Goal: Information Seeking & Learning: Learn about a topic

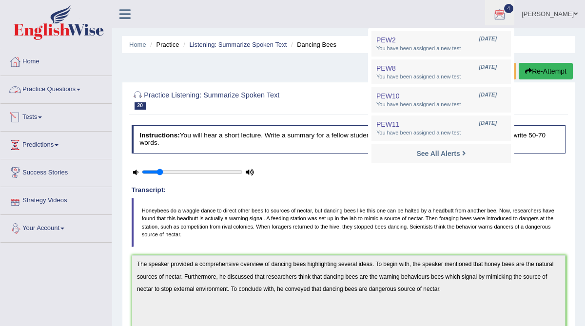
click at [70, 96] on link "Practice Questions" at bounding box center [55, 88] width 111 height 24
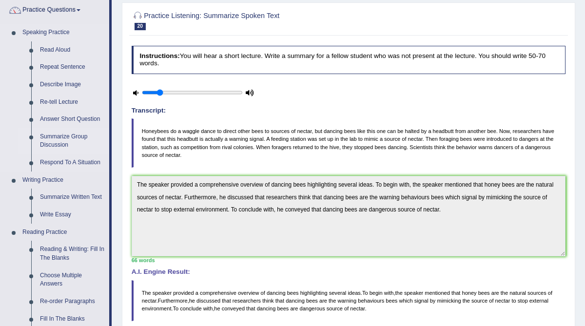
scroll to position [127, 0]
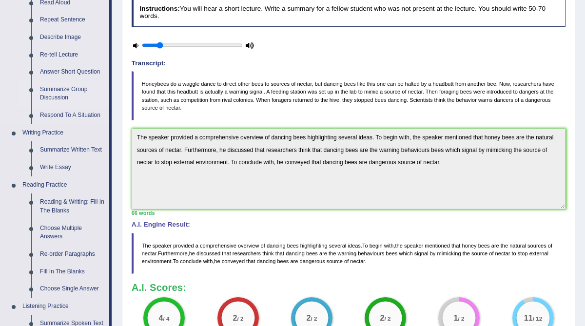
click at [60, 211] on link "Reading & Writing: Fill In The Blanks" at bounding box center [73, 206] width 74 height 26
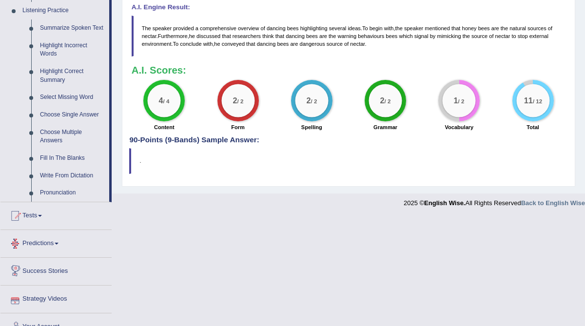
scroll to position [376, 0]
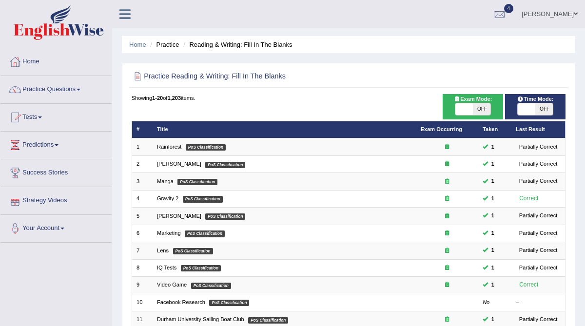
click at [546, 111] on span "OFF" at bounding box center [544, 109] width 18 height 12
checkbox input "true"
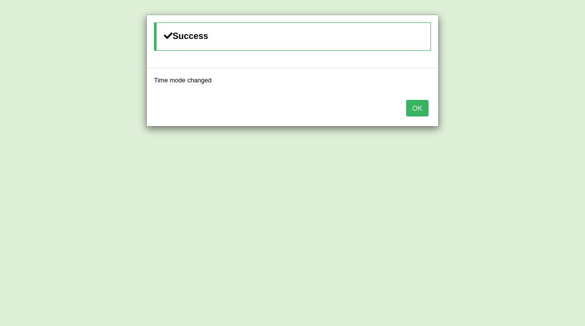
click at [414, 114] on button "OK" at bounding box center [417, 108] width 22 height 17
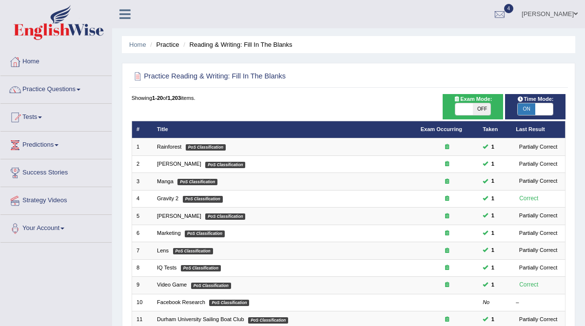
click at [482, 110] on span "OFF" at bounding box center [482, 109] width 18 height 12
checkbox input "true"
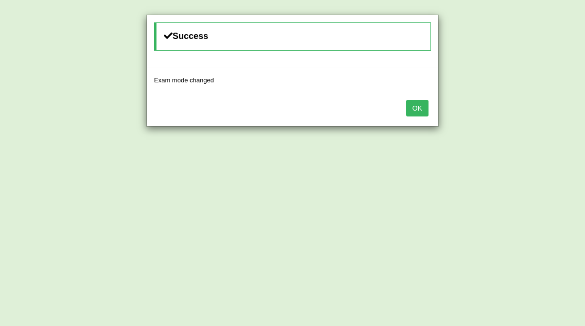
click at [412, 111] on button "OK" at bounding box center [417, 108] width 22 height 17
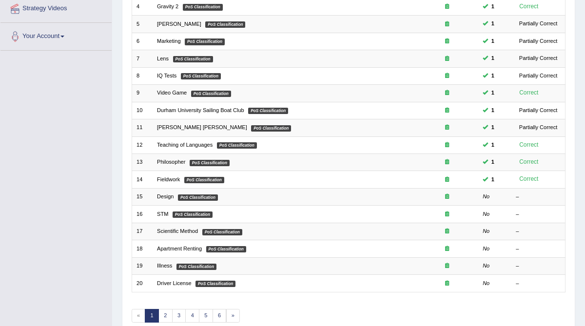
scroll to position [202, 0]
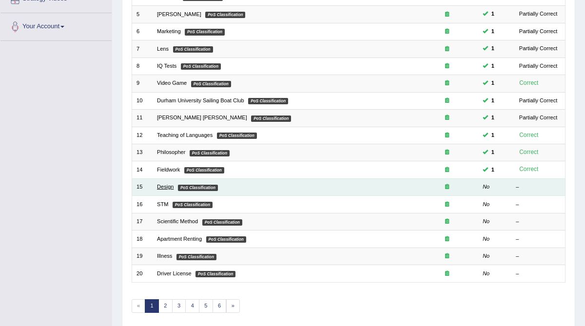
click at [170, 184] on link "Design" at bounding box center [165, 187] width 17 height 6
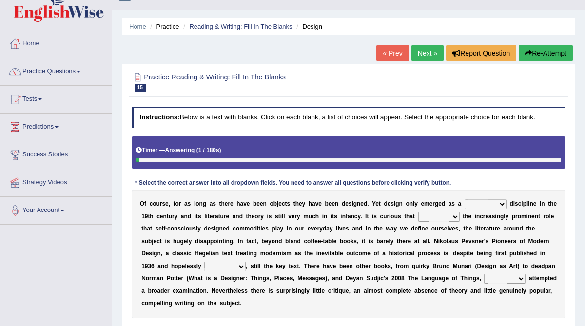
scroll to position [24, 0]
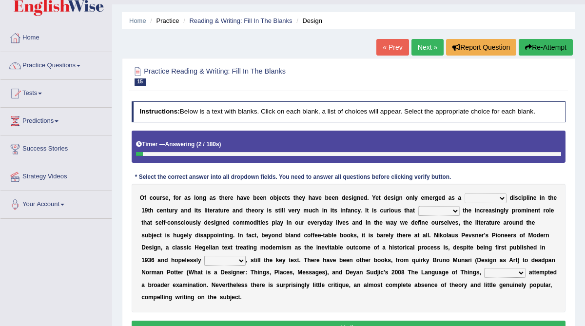
click at [488, 197] on select "bilateral ubiquitous foremost dedicated" at bounding box center [485, 198] width 42 height 10
select select "dedicated"
click at [464, 193] on select "bilateral ubiquitous foremost dedicated" at bounding box center [485, 198] width 42 height 10
click at [454, 210] on select "since despite within through" at bounding box center [438, 211] width 41 height 10
select select "despite"
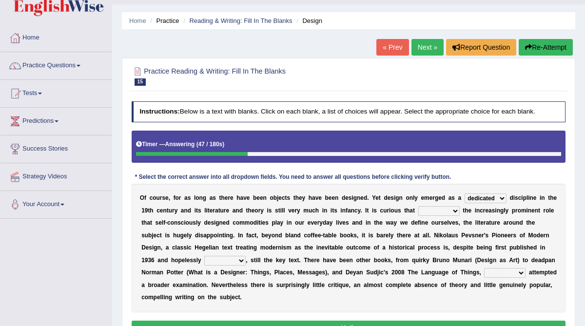
click at [418, 206] on select "since despite within through" at bounding box center [438, 211] width 41 height 10
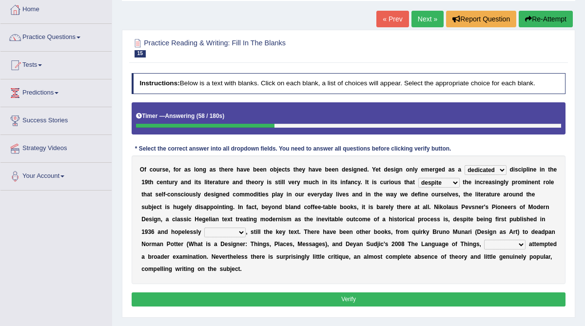
scroll to position [54, 0]
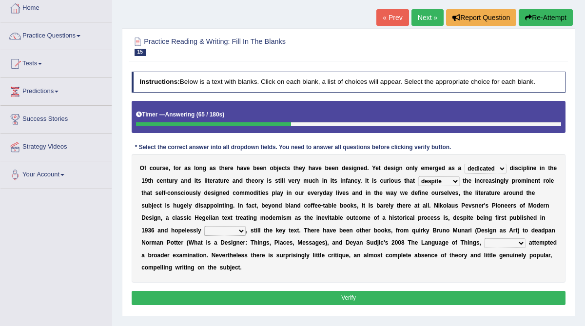
click at [209, 231] on select "dates dating date dated" at bounding box center [224, 231] width 41 height 10
select select "dating"
click at [204, 226] on select "dates dating date dated" at bounding box center [224, 231] width 41 height 10
click at [494, 243] on select "which then however as" at bounding box center [504, 243] width 41 height 10
click at [484, 238] on select "which then however as" at bounding box center [504, 243] width 41 height 10
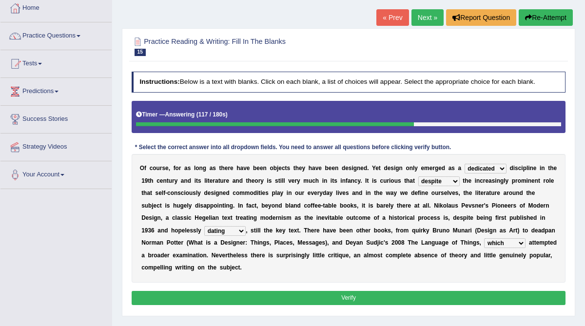
click at [495, 244] on select "which then however as" at bounding box center [504, 243] width 41 height 10
select select "however"
click at [484, 238] on select "which then however as" at bounding box center [504, 243] width 41 height 10
click at [211, 229] on select "dates dating date dated" at bounding box center [224, 231] width 41 height 10
click at [293, 296] on button "Verify" at bounding box center [349, 298] width 434 height 14
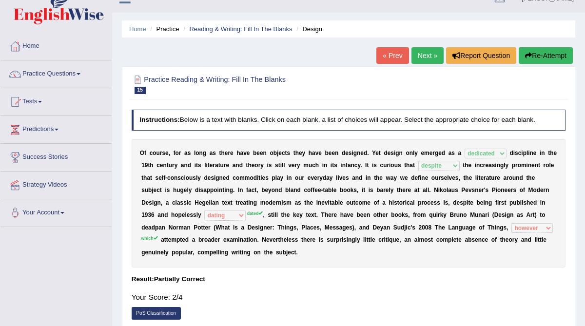
scroll to position [4, 0]
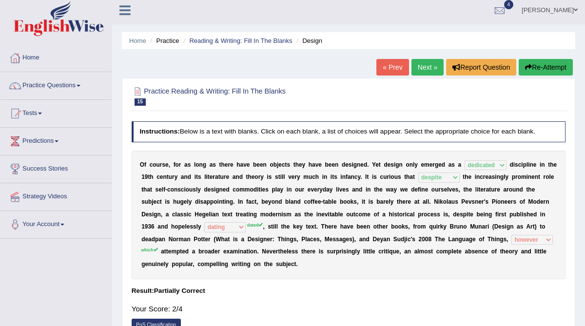
click at [421, 70] on link "Next »" at bounding box center [427, 67] width 32 height 17
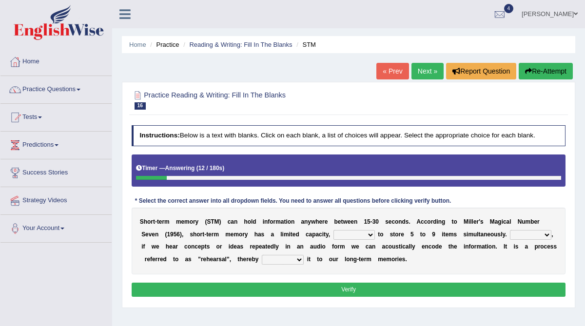
click at [372, 234] on select "being able is able be able unable" at bounding box center [353, 235] width 41 height 10
select select "being able"
click at [333, 230] on select "being able is able be able unable" at bounding box center [353, 235] width 41 height 10
click at [545, 235] on select "However So Moreover Therefore" at bounding box center [530, 235] width 41 height 10
select select "However"
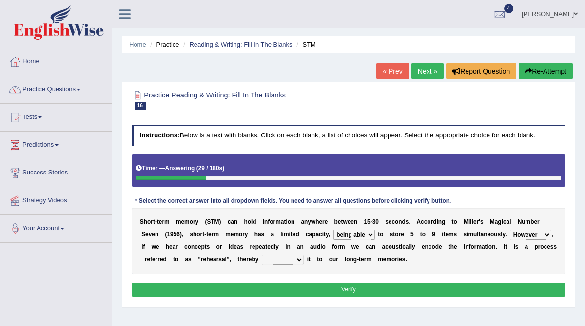
click at [510, 230] on select "However So Moreover Therefore" at bounding box center [530, 235] width 41 height 10
click at [296, 259] on select "commit commits commiting commited" at bounding box center [283, 260] width 42 height 10
click at [262, 255] on select "commit commits commiting commited" at bounding box center [283, 260] width 42 height 10
click at [297, 259] on select "commit commits commiting commited" at bounding box center [283, 260] width 42 height 10
select select "commited"
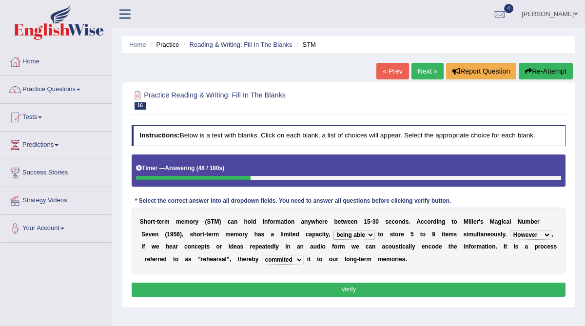
click at [262, 255] on select "commit commits commiting commited" at bounding box center [283, 260] width 42 height 10
click at [293, 287] on button "Verify" at bounding box center [349, 290] width 434 height 14
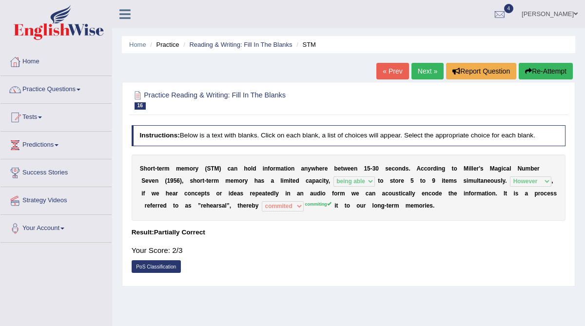
click at [420, 74] on link "Next »" at bounding box center [427, 71] width 32 height 17
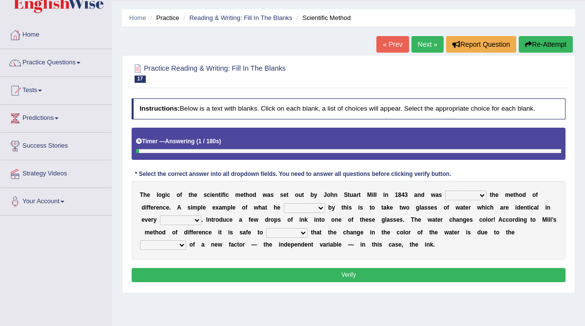
scroll to position [37, 0]
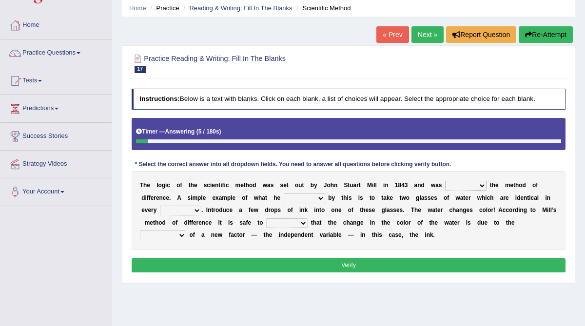
click at [467, 183] on select "pointed claimed demanded named" at bounding box center [465, 186] width 41 height 10
select select "claimed"
click at [445, 181] on select "pointed claimed demanded named" at bounding box center [465, 186] width 41 height 10
click at [322, 196] on select "capped charged found meant" at bounding box center [304, 198] width 41 height 10
select select "found"
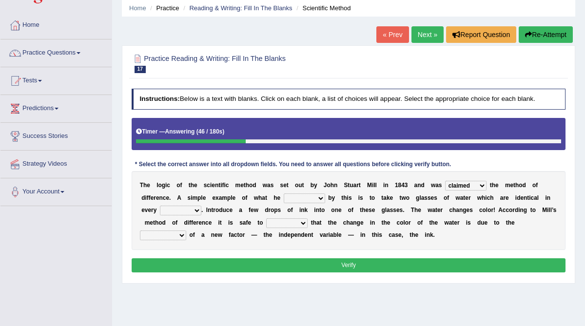
click at [284, 193] on select "capped charged found meant" at bounding box center [304, 198] width 41 height 10
click at [197, 209] on select "thought identity measure respect" at bounding box center [180, 211] width 41 height 10
select select "measure"
click at [160, 206] on select "thought identity measure respect" at bounding box center [180, 211] width 41 height 10
click at [303, 222] on select "assume discuss prefer acclaim" at bounding box center [286, 223] width 41 height 10
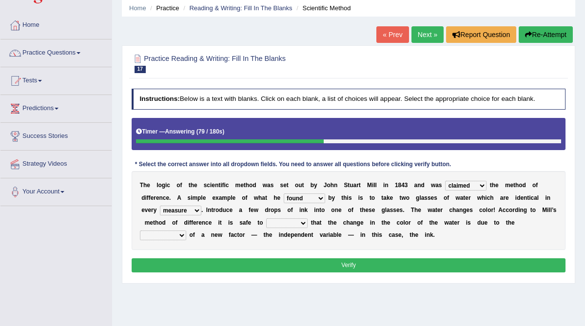
select select "assume"
click at [266, 218] on select "assume discuss prefer acclaim" at bounding box center [286, 223] width 41 height 10
click at [180, 236] on select "introduction magnitude preparation purification" at bounding box center [163, 235] width 46 height 10
select select "introduction"
click at [140, 230] on select "introduction magnitude preparation purification" at bounding box center [163, 235] width 46 height 10
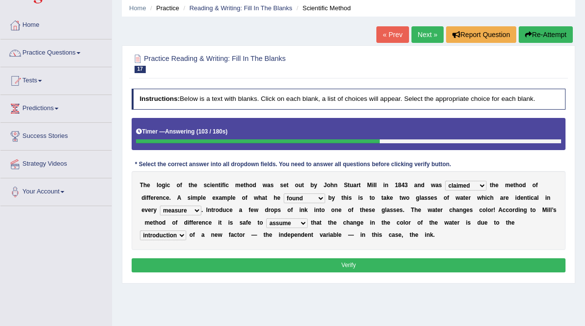
click at [321, 198] on select "capped charged found meant" at bounding box center [304, 198] width 41 height 10
select select "meant"
click at [284, 193] on select "capped charged found meant" at bounding box center [304, 198] width 41 height 10
click at [195, 209] on select "thought identity measure respect" at bounding box center [180, 211] width 41 height 10
click at [160, 206] on select "thought identity measure respect" at bounding box center [180, 211] width 41 height 10
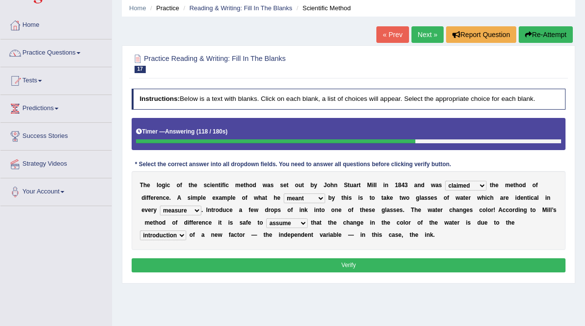
click at [303, 265] on button "Verify" at bounding box center [349, 265] width 434 height 14
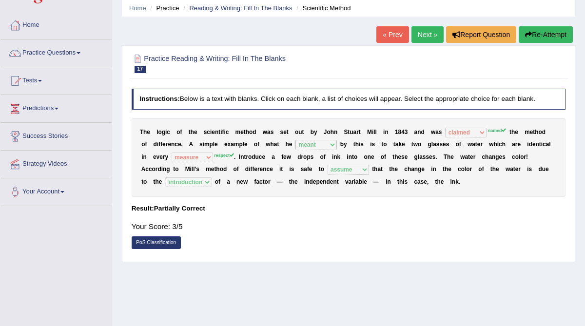
click at [419, 37] on link "Next »" at bounding box center [427, 34] width 32 height 17
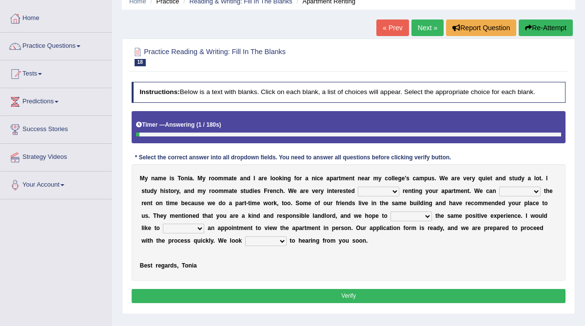
scroll to position [49, 0]
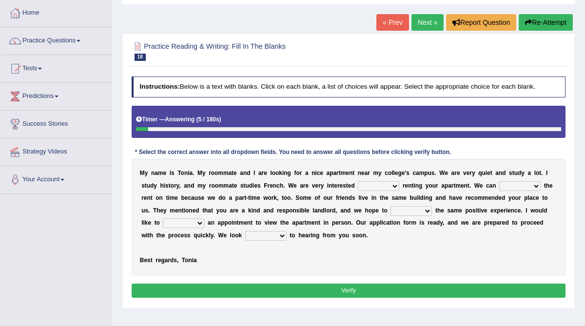
click at [373, 188] on select "for about at in" at bounding box center [378, 186] width 41 height 10
select select "in"
click at [358, 181] on select "for about at in" at bounding box center [378, 186] width 41 height 10
click at [510, 185] on select "afford get pay bring" at bounding box center [519, 186] width 41 height 10
select select "afford"
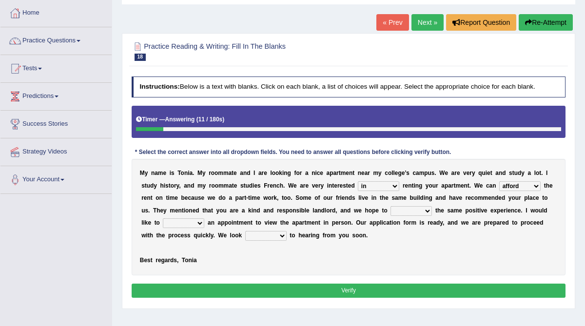
click at [499, 181] on select "afford get pay bring" at bounding box center [519, 186] width 41 height 10
click at [407, 210] on select "form meet have decide" at bounding box center [410, 211] width 41 height 10
select select "have"
click at [390, 206] on select "form meet have decide" at bounding box center [410, 211] width 41 height 10
click at [200, 221] on select "own recall revise make" at bounding box center [183, 223] width 41 height 10
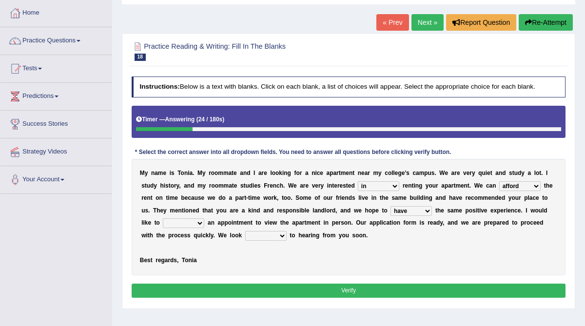
select select "make"
click at [163, 218] on select "own recall revise make" at bounding box center [183, 223] width 41 height 10
click at [281, 234] on select "around out in forward" at bounding box center [265, 236] width 41 height 10
select select "forward"
click at [245, 231] on select "around out in forward" at bounding box center [265, 236] width 41 height 10
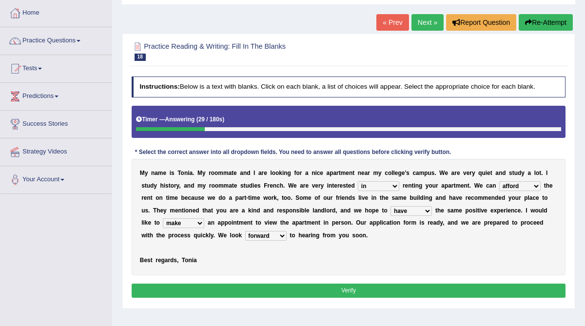
click at [274, 290] on button "Verify" at bounding box center [349, 291] width 434 height 14
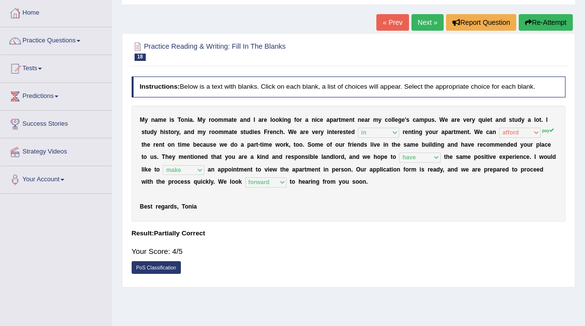
click at [418, 25] on link "Next »" at bounding box center [427, 22] width 32 height 17
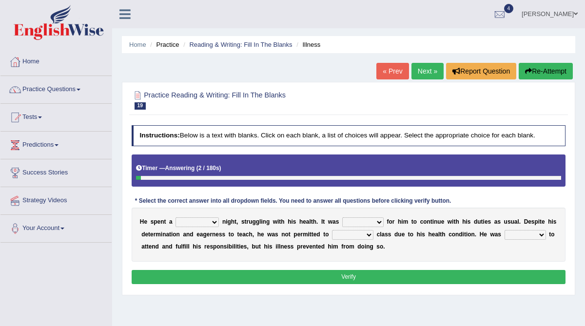
click at [216, 220] on select "cheerful restful meaningful painful" at bounding box center [196, 222] width 43 height 10
select select "painful"
click at [175, 217] on select "cheerful restful meaningful painful" at bounding box center [196, 222] width 43 height 10
click at [383, 220] on b at bounding box center [384, 221] width 3 height 7
click at [377, 220] on select "enjoyable simple difficult natural" at bounding box center [362, 222] width 41 height 10
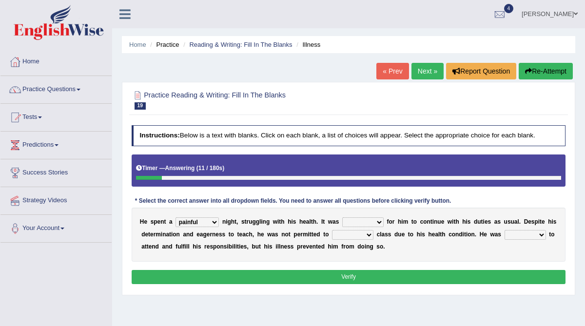
select select "difficult"
click at [342, 217] on select "enjoyable simple difficult natural" at bounding box center [362, 222] width 41 height 10
click at [357, 235] on select "teach leave cancel attend" at bounding box center [352, 235] width 41 height 10
select select "attend"
click at [333, 230] on select "teach leave cancel attend" at bounding box center [352, 235] width 41 height 10
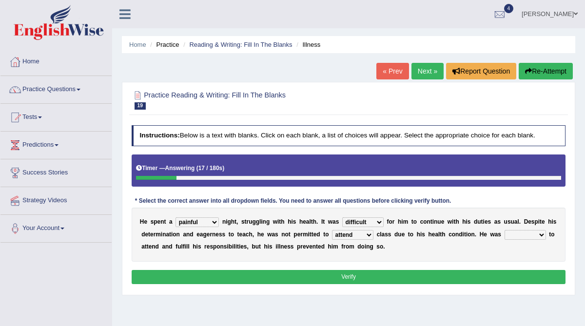
click at [536, 231] on select "anxious forced lazy happy" at bounding box center [524, 235] width 41 height 10
select select "anxious"
click at [505, 230] on select "anxious forced lazy happy" at bounding box center [524, 235] width 41 height 10
click at [456, 277] on button "Verify" at bounding box center [349, 277] width 434 height 14
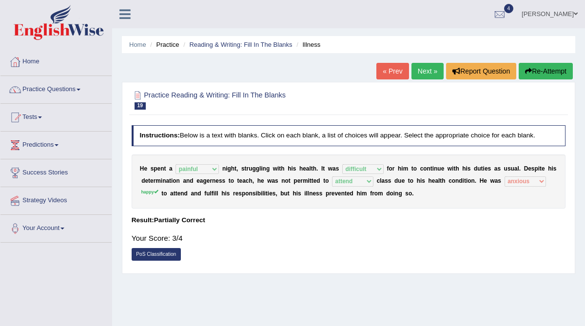
click at [422, 71] on link "Next »" at bounding box center [427, 71] width 32 height 17
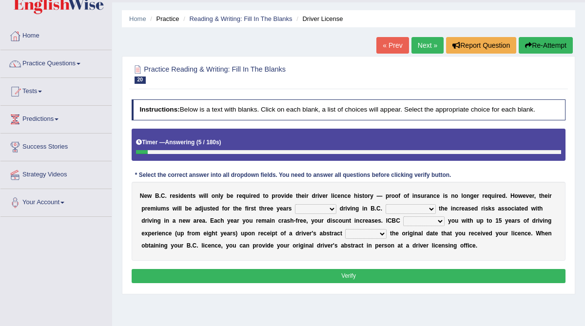
scroll to position [33, 0]
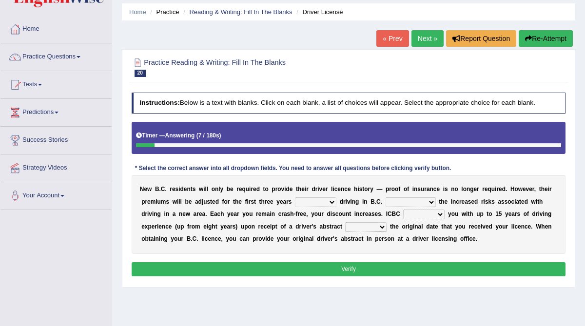
click at [328, 203] on select "within among against of" at bounding box center [315, 202] width 41 height 10
select select "of"
click at [295, 197] on select "within among against of" at bounding box center [315, 202] width 41 height 10
click at [416, 205] on select "depending on as for due to thanks to" at bounding box center [410, 202] width 50 height 10
select select "due to"
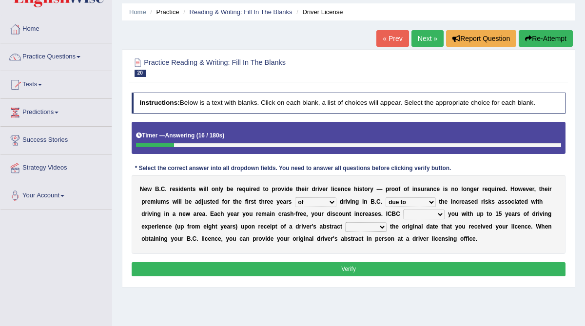
click at [385, 197] on select "depending on as for due to thanks to" at bounding box center [410, 202] width 50 height 10
click at [430, 216] on select "credited crediting credit will credit" at bounding box center [423, 214] width 41 height 10
select select "will credit"
click at [403, 209] on select "credited crediting credit will credit" at bounding box center [423, 214] width 41 height 10
click at [373, 227] on select "showing show shows shown" at bounding box center [365, 227] width 41 height 10
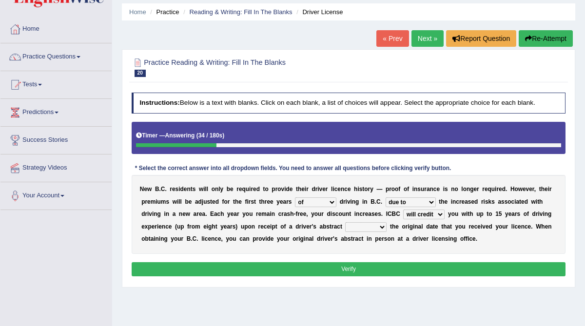
select select "showing"
click at [345, 222] on select "showing show shows shown" at bounding box center [365, 227] width 41 height 10
click at [364, 266] on button "Verify" at bounding box center [349, 269] width 434 height 14
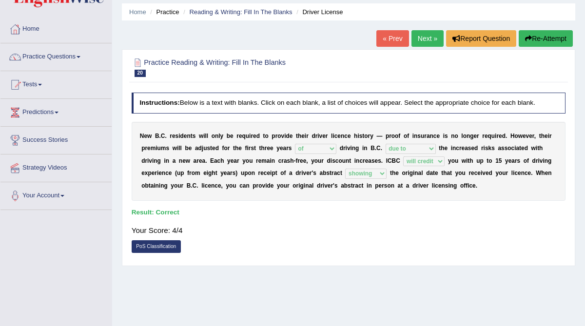
click at [428, 42] on link "Next »" at bounding box center [427, 38] width 32 height 17
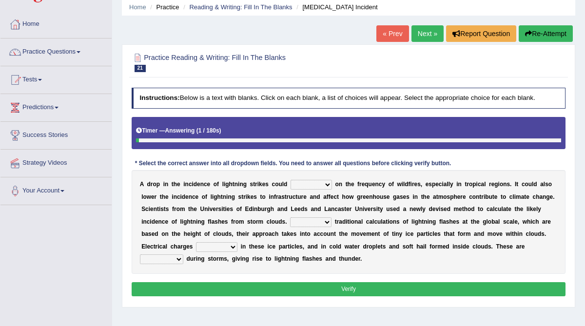
scroll to position [42, 0]
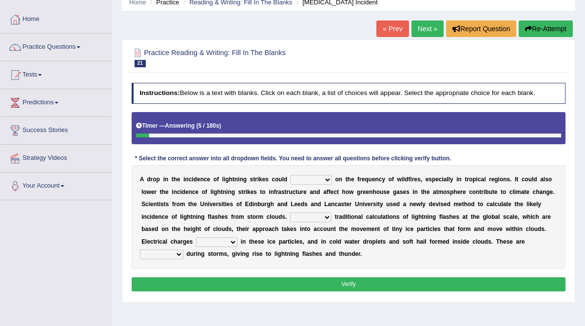
click at [326, 179] on select "dwell focus impact depend" at bounding box center [310, 180] width 41 height 10
click at [290, 175] on select "dwell focus impact depend" at bounding box center [310, 180] width 41 height 10
click at [323, 178] on select "dwell focus impact depend" at bounding box center [310, 180] width 41 height 10
select select "impact"
click at [290, 175] on select "dwell focus impact depend" at bounding box center [310, 180] width 41 height 10
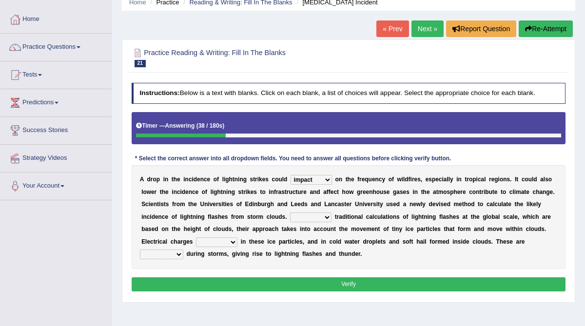
click at [321, 217] on select "Unlike Unless Except Besides" at bounding box center [310, 217] width 41 height 10
click at [290, 212] on select "Unlike Unless Except Besides" at bounding box center [310, 217] width 41 height 10
click at [323, 215] on select "Unlike Unless Except Besides" at bounding box center [310, 217] width 41 height 10
select select "Unlike"
click at [290, 212] on select "Unlike Unless Except Besides" at bounding box center [310, 217] width 41 height 10
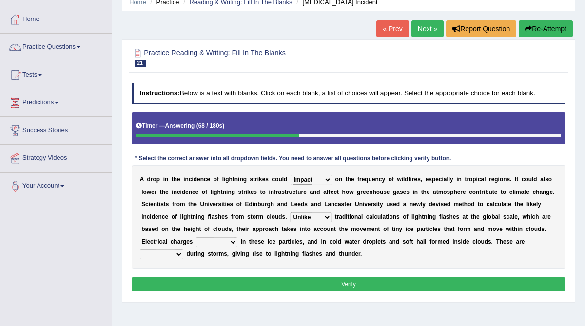
click at [230, 242] on select "run off build up mess up zoom in" at bounding box center [216, 242] width 41 height 10
select select "build up"
click at [196, 237] on select "run off build up mess up zoom in" at bounding box center [216, 242] width 41 height 10
click at [179, 250] on select "collected diverted rounded discharged" at bounding box center [161, 254] width 43 height 10
select select "collected"
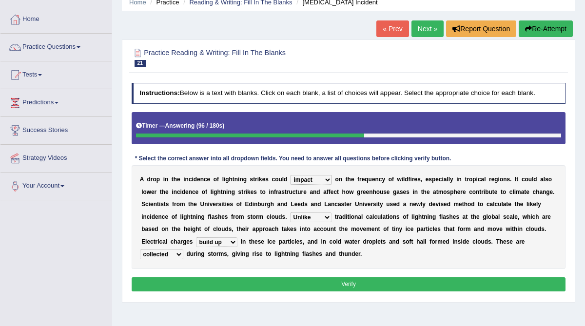
click at [140, 249] on select "collected diverted rounded discharged" at bounding box center [161, 254] width 43 height 10
click at [173, 280] on button "Verify" at bounding box center [349, 284] width 434 height 14
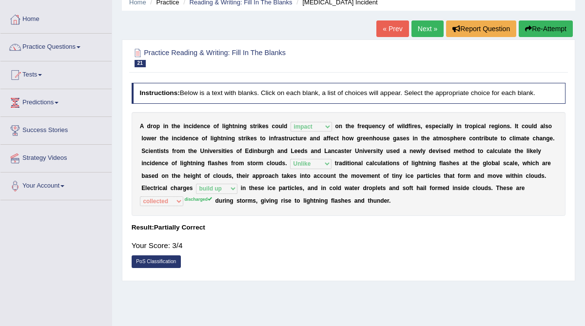
click at [420, 31] on link "Next »" at bounding box center [427, 28] width 32 height 17
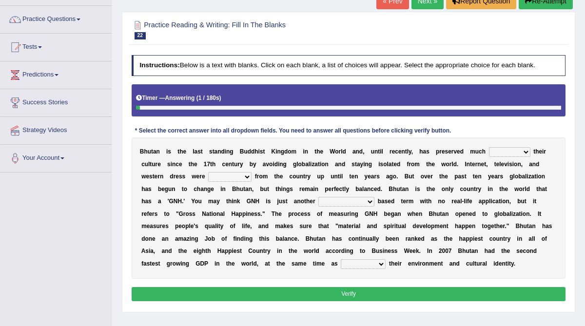
scroll to position [71, 0]
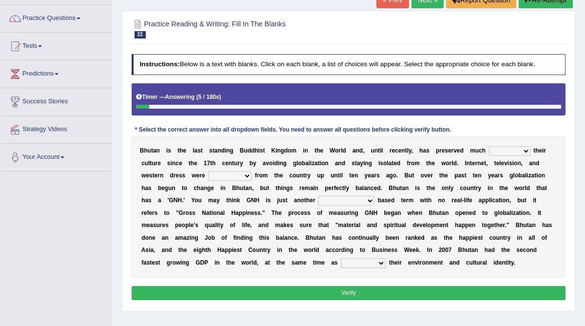
click at [512, 151] on select "of about to for" at bounding box center [509, 151] width 41 height 10
click at [489, 146] on select "of about to for" at bounding box center [509, 151] width 41 height 10
click at [521, 149] on select "of about to for" at bounding box center [509, 151] width 41 height 10
select select "for"
click at [489, 146] on select "of about to for" at bounding box center [509, 151] width 41 height 10
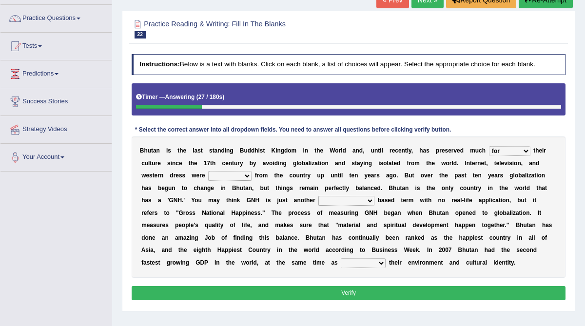
click at [246, 174] on select "summoned observed displayed banned" at bounding box center [229, 176] width 43 height 10
select select "banned"
click at [208, 171] on select "summoned observed displayed banned" at bounding box center [229, 176] width 43 height 10
click at [365, 201] on select "statistically barely overwhelmingly roughly" at bounding box center [346, 201] width 56 height 10
select select "statistically"
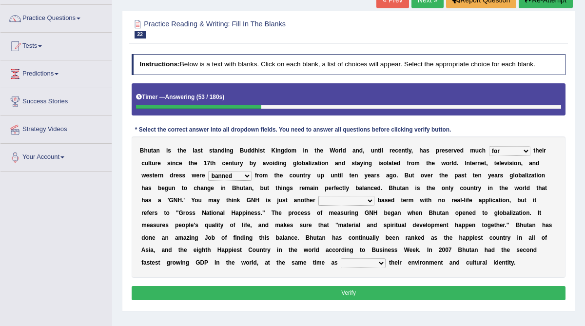
click at [318, 196] on select "statistically barely overwhelmingly roughly" at bounding box center [346, 201] width 56 height 10
click at [381, 263] on select "demeaning intruding maintaining mourning" at bounding box center [362, 263] width 45 height 10
select select "maintaining"
click at [341, 258] on select "demeaning intruding maintaining mourning" at bounding box center [362, 263] width 45 height 10
click at [368, 199] on select "statistically barely overwhelmingly roughly" at bounding box center [346, 201] width 56 height 10
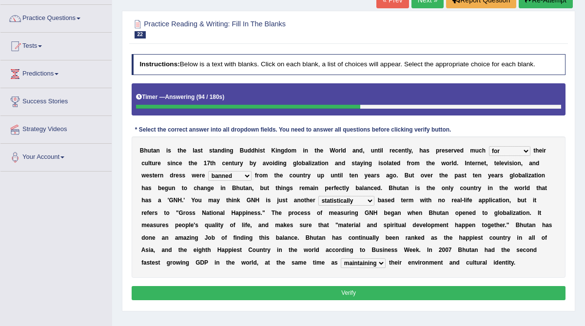
select select "roughly"
click at [318, 196] on select "statistically barely overwhelmingly roughly" at bounding box center [346, 201] width 56 height 10
click at [324, 291] on button "Verify" at bounding box center [349, 293] width 434 height 14
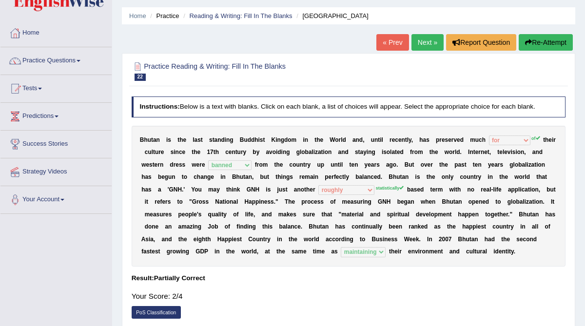
scroll to position [28, 0]
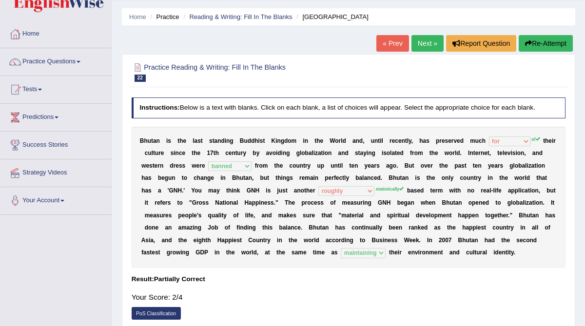
click at [418, 44] on link "Next »" at bounding box center [427, 43] width 32 height 17
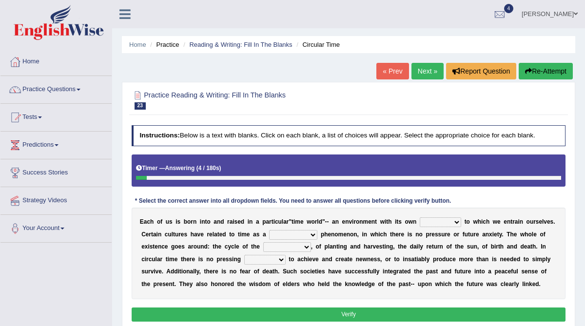
click at [455, 221] on select "area shape rhythm inclination" at bounding box center [439, 222] width 41 height 10
select select "rhythm"
click at [419, 217] on select "area shape rhythm inclination" at bounding box center [439, 222] width 41 height 10
click at [312, 235] on select "cyclical conventional recycling cylindrical" at bounding box center [293, 235] width 48 height 10
select select "cyclical"
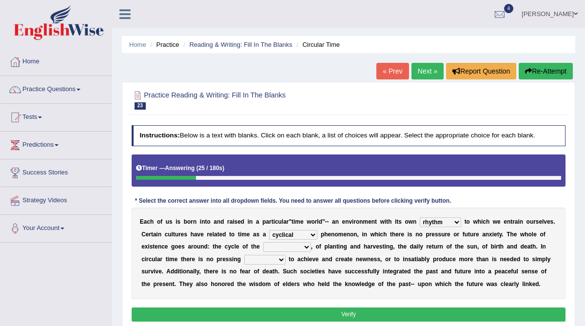
click at [269, 230] on select "cyclical conventional recycling cylindrical" at bounding box center [293, 235] width 48 height 10
click at [303, 247] on select "days seasons arrangement periods" at bounding box center [287, 247] width 48 height 10
select select "seasons"
click at [263, 242] on select "days seasons arrangement periods" at bounding box center [287, 247] width 48 height 10
click at [278, 259] on select "issue point cause need" at bounding box center [264, 260] width 41 height 10
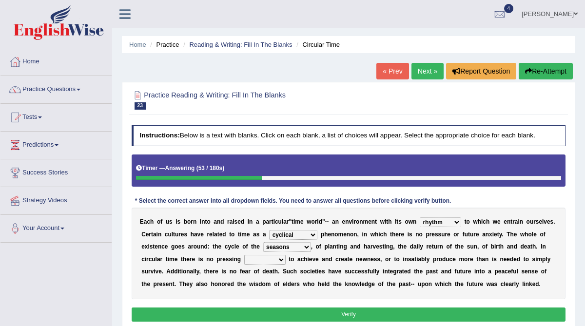
select select "point"
click at [244, 255] on select "issue point cause need" at bounding box center [264, 260] width 41 height 10
click at [453, 220] on select "area shape rhythm inclination" at bounding box center [439, 222] width 41 height 10
click at [419, 217] on select "area shape rhythm inclination" at bounding box center [439, 222] width 41 height 10
click at [383, 310] on button "Verify" at bounding box center [349, 314] width 434 height 14
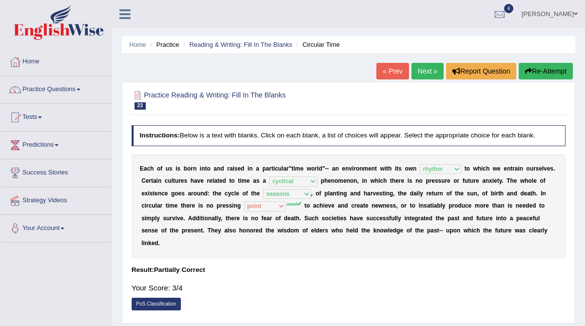
click at [428, 71] on link "Next »" at bounding box center [427, 71] width 32 height 17
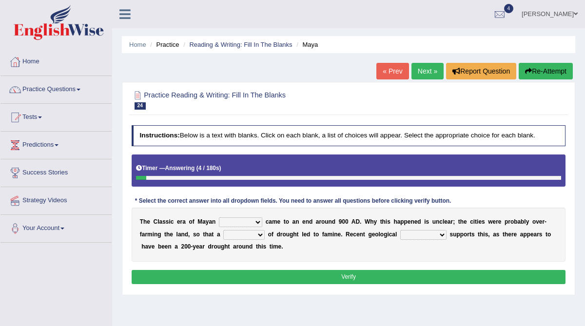
click at [259, 222] on select "community society civilization class" at bounding box center [240, 222] width 43 height 10
click at [250, 234] on select "time period range phase" at bounding box center [243, 235] width 41 height 10
click at [442, 232] on select "research test examination exploitation" at bounding box center [423, 235] width 46 height 10
select select "research"
click at [400, 230] on select "research test examination exploitation" at bounding box center [423, 235] width 46 height 10
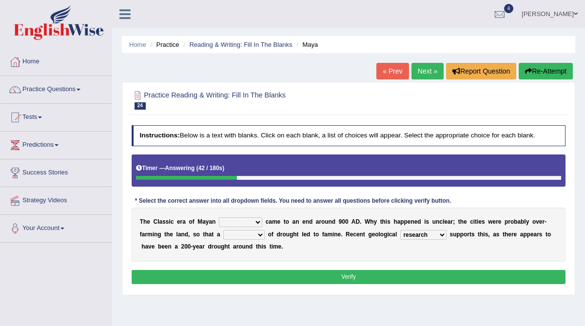
click at [258, 220] on select "community society civilization class" at bounding box center [240, 222] width 43 height 10
select select "civilization"
click at [219, 217] on select "community society civilization class" at bounding box center [240, 222] width 43 height 10
click at [260, 233] on select "time period range phase" at bounding box center [243, 235] width 41 height 10
select select "period"
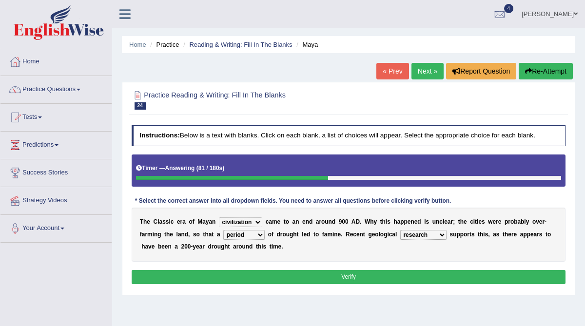
click at [223, 230] on select "time period range phase" at bounding box center [243, 235] width 41 height 10
click at [276, 277] on button "Verify" at bounding box center [349, 277] width 434 height 14
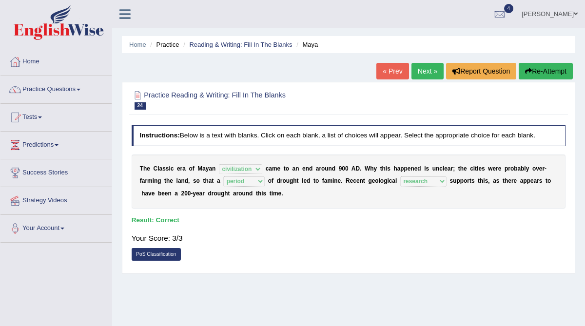
click at [428, 69] on link "Next »" at bounding box center [427, 71] width 32 height 17
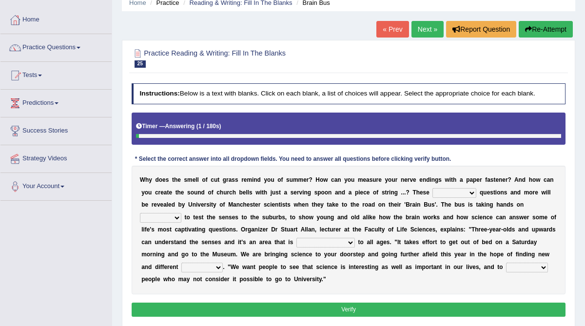
scroll to position [48, 0]
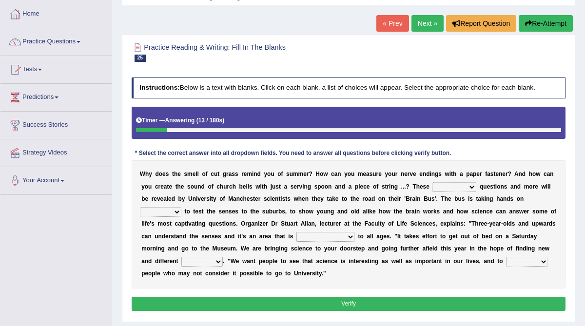
click at [457, 187] on select "fascinating unattended gratuitous underlying" at bounding box center [454, 187] width 44 height 10
select select "fascinating"
click at [432, 182] on select "fascinating unattended gratuitous underlying" at bounding box center [454, 187] width 44 height 10
click at [176, 210] on select "activities mages facets revenues" at bounding box center [160, 212] width 41 height 10
select select "activities"
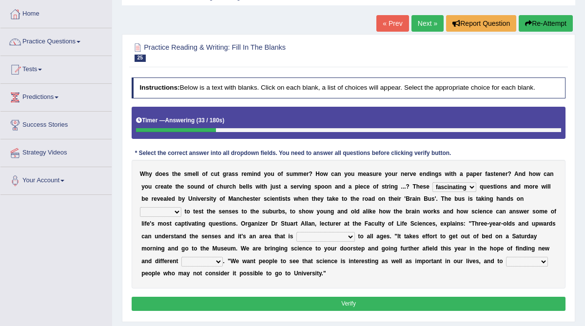
click at [140, 207] on select "activities mages facets revenues" at bounding box center [160, 212] width 41 height 10
click at [348, 236] on select "misleading disproportionate intriguing proximal" at bounding box center [325, 237] width 58 height 10
select select "misleading"
click at [296, 232] on select "misleading disproportionate intriguing proximal" at bounding box center [325, 237] width 58 height 10
click at [220, 261] on select "groups mobs auditors audiences" at bounding box center [201, 262] width 41 height 10
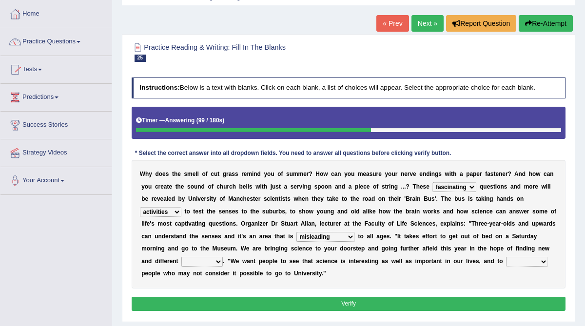
select select "groups"
click at [181, 257] on select "groups mobs auditors audiences" at bounding box center [201, 262] width 41 height 10
click at [533, 264] on select "force plead credit encourage" at bounding box center [527, 262] width 42 height 10
select select "encourage"
click at [506, 257] on select "force plead credit encourage" at bounding box center [527, 262] width 42 height 10
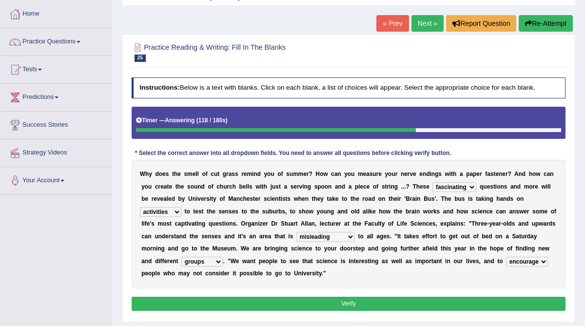
click at [218, 262] on select "groups mobs auditors audiences" at bounding box center [201, 262] width 41 height 10
select select "audiences"
click at [181, 257] on select "groups mobs auditors audiences" at bounding box center [201, 262] width 41 height 10
click at [350, 234] on select "misleading disproportionate intriguing proximal" at bounding box center [325, 237] width 58 height 10
select select "intriguing"
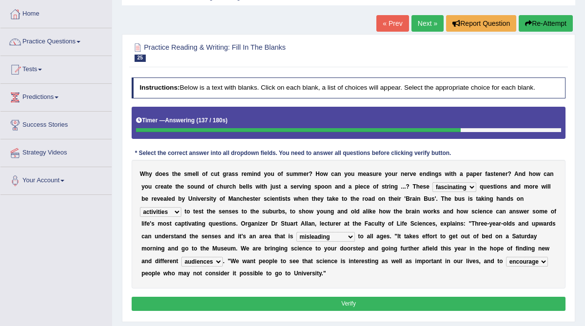
click at [296, 232] on select "misleading disproportionate intriguing proximal" at bounding box center [325, 237] width 58 height 10
click at [334, 301] on button "Verify" at bounding box center [349, 304] width 434 height 14
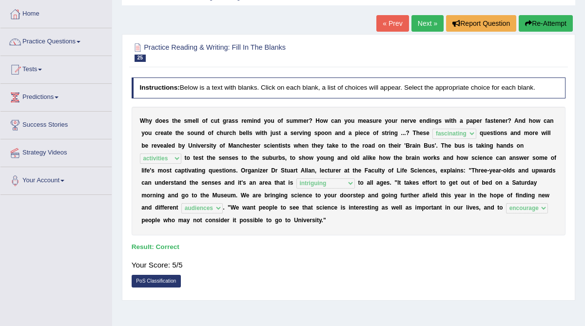
click at [421, 23] on link "Next »" at bounding box center [427, 23] width 32 height 17
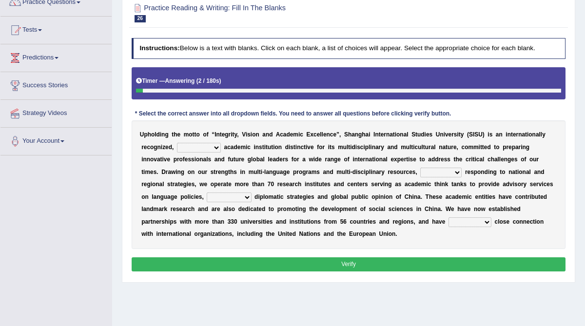
scroll to position [89, 0]
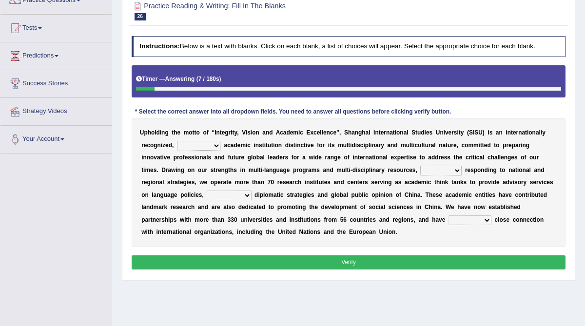
click at [212, 144] on select "universal amiable dishonest prestigious" at bounding box center [199, 146] width 44 height 10
select select "prestigious"
click at [177, 141] on select "universal amiable dishonest prestigious" at bounding box center [199, 146] width 44 height 10
click at [437, 170] on select "of as with while" at bounding box center [440, 171] width 41 height 10
select select "while"
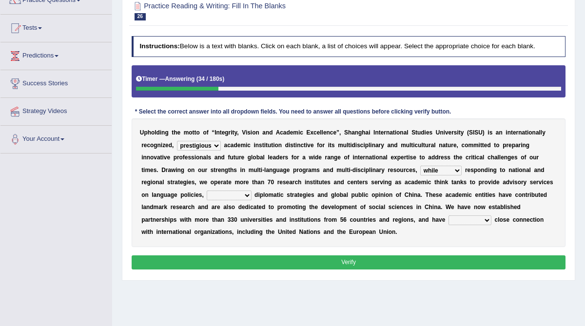
click at [420, 166] on select "of as with while" at bounding box center [440, 171] width 41 height 10
click at [233, 193] on select "city's country's university's province's" at bounding box center [229, 195] width 44 height 10
select select "country's"
click at [207, 190] on select "city's country's university's province's" at bounding box center [229, 195] width 44 height 10
click at [465, 219] on select "maintained disarmed displaced revised" at bounding box center [469, 220] width 43 height 10
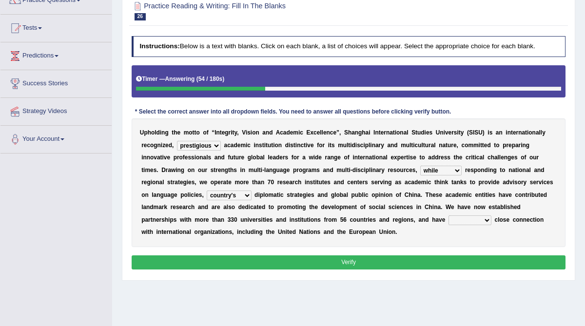
select select "maintained"
click at [448, 215] on select "maintained disarmed displaced revised" at bounding box center [469, 220] width 43 height 10
click at [399, 263] on button "Verify" at bounding box center [349, 262] width 434 height 14
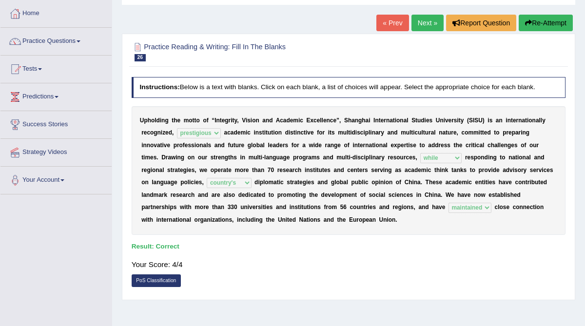
scroll to position [48, 0]
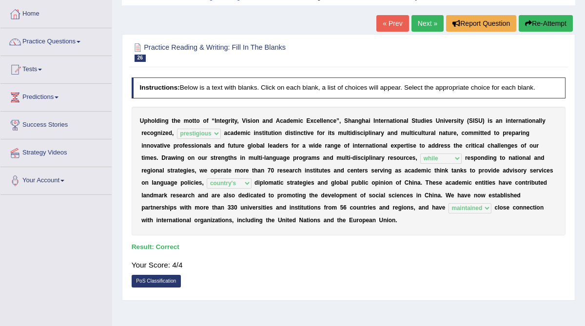
click at [423, 22] on link "Next »" at bounding box center [427, 23] width 32 height 17
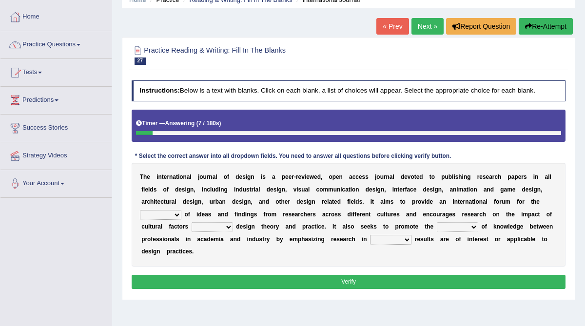
scroll to position [49, 0]
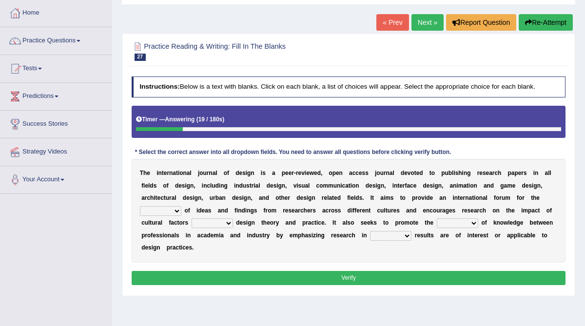
click at [177, 212] on select "infliction change exchange occurence" at bounding box center [160, 211] width 41 height 10
select select "exchange"
click at [140, 206] on select "infliction change exchange occurence" at bounding box center [160, 211] width 41 height 10
click at [228, 223] on select "on without inside at" at bounding box center [211, 223] width 41 height 10
select select "on"
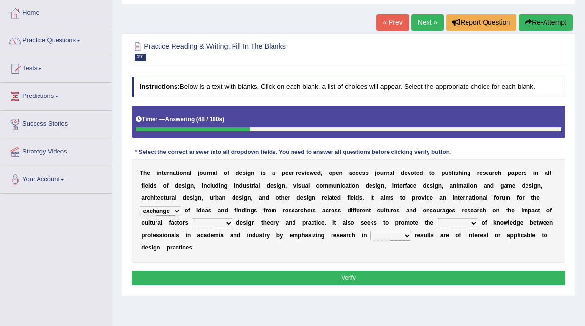
click at [191, 218] on select "on without inside at" at bounding box center [211, 223] width 41 height 10
click at [460, 224] on select "overlap transplant transfer estimation" at bounding box center [456, 223] width 41 height 10
select select "transfer"
click at [436, 218] on select "overlap transplant transfer estimation" at bounding box center [456, 223] width 41 height 10
click at [405, 233] on select "the which that what" at bounding box center [390, 236] width 41 height 10
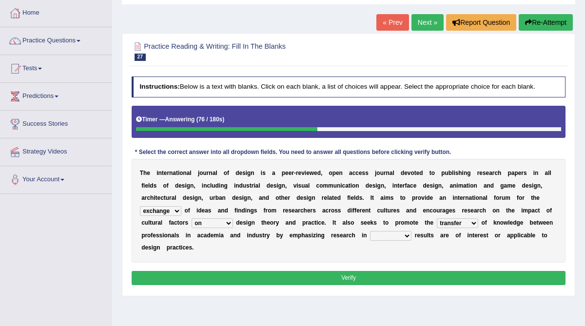
select select "which"
click at [370, 231] on select "the which that what" at bounding box center [390, 236] width 41 height 10
click at [473, 223] on select "overlap transplant transfer estimation" at bounding box center [456, 223] width 41 height 10
click at [436, 218] on select "overlap transplant transfer estimation" at bounding box center [456, 223] width 41 height 10
click at [439, 275] on button "Verify" at bounding box center [349, 278] width 434 height 14
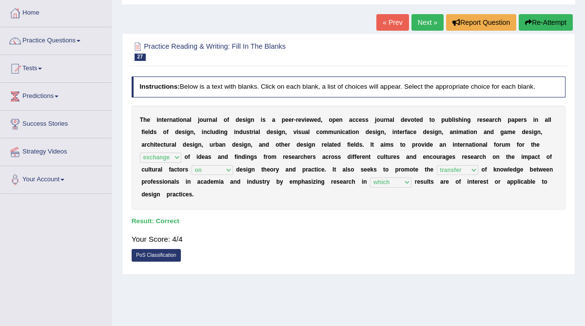
click at [420, 21] on link "Next »" at bounding box center [427, 22] width 32 height 17
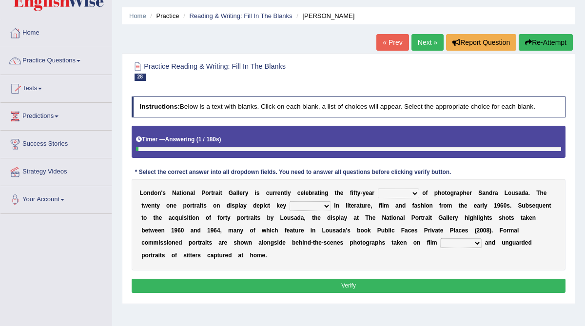
scroll to position [30, 0]
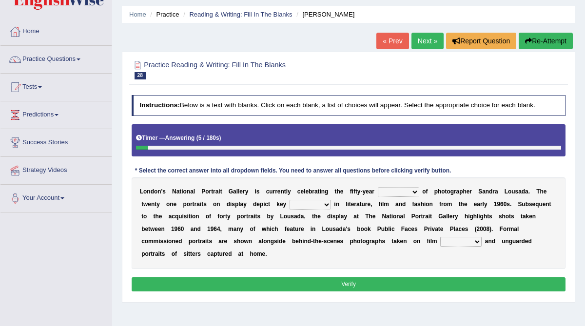
click at [411, 191] on select "invitation promotion training career" at bounding box center [398, 192] width 41 height 10
select select "career"
click at [378, 187] on select "invitation promotion training career" at bounding box center [398, 192] width 41 height 10
click at [414, 191] on select "invitation promotion training career" at bounding box center [398, 192] width 41 height 10
click at [321, 201] on select "figures gadgets fashions genres" at bounding box center [309, 205] width 41 height 10
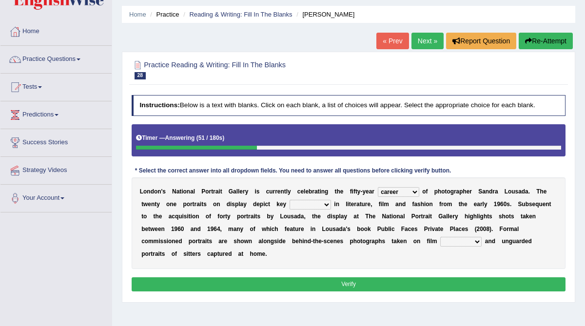
select select "figures"
click at [289, 200] on select "figures gadgets fashions genres" at bounding box center [309, 205] width 41 height 10
click at [472, 243] on select "gists sets tickets aisles" at bounding box center [460, 242] width 41 height 10
select select "sets"
click at [440, 237] on select "gists sets tickets aisles" at bounding box center [460, 242] width 41 height 10
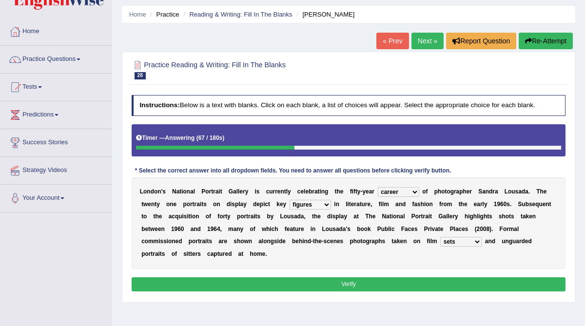
click at [415, 284] on button "Verify" at bounding box center [349, 284] width 434 height 14
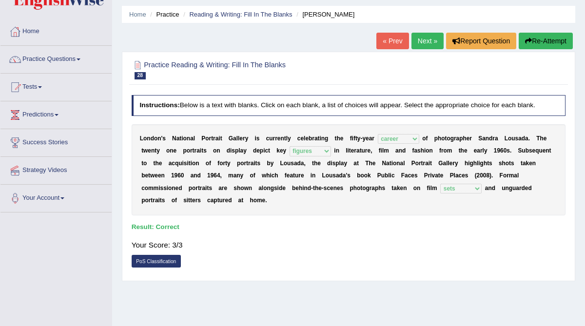
click at [426, 41] on link "Next »" at bounding box center [427, 41] width 32 height 17
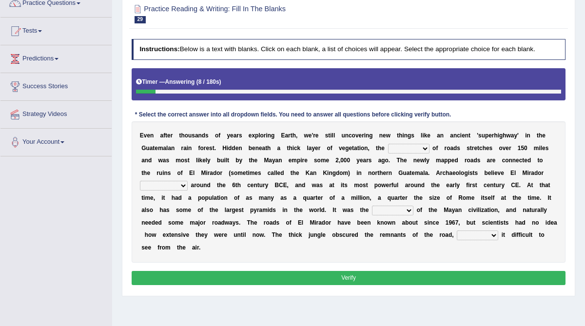
scroll to position [91, 0]
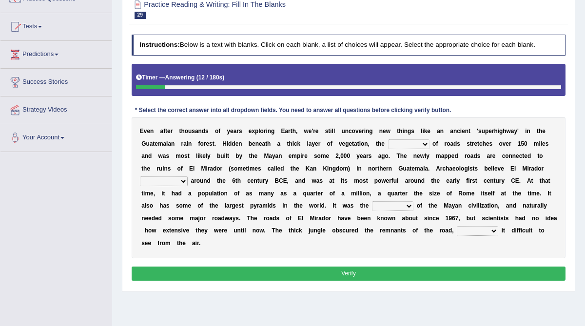
click at [422, 146] on select "network surface interface width" at bounding box center [408, 144] width 41 height 10
select select "network"
click at [388, 139] on select "network surface interface width" at bounding box center [408, 144] width 41 height 10
click at [182, 182] on select "has founded founded was founded was found" at bounding box center [164, 181] width 48 height 10
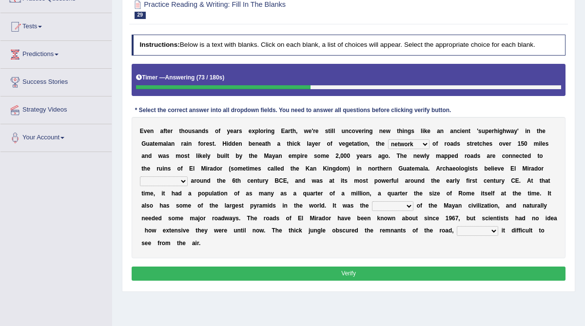
select select "was founded"
click at [140, 176] on select "has founded founded was founded was found" at bounding box center [164, 181] width 48 height 10
click at [408, 205] on select "volume heart column facet" at bounding box center [392, 206] width 41 height 10
select select "facet"
click at [372, 201] on select "volume heart column facet" at bounding box center [392, 206] width 41 height 10
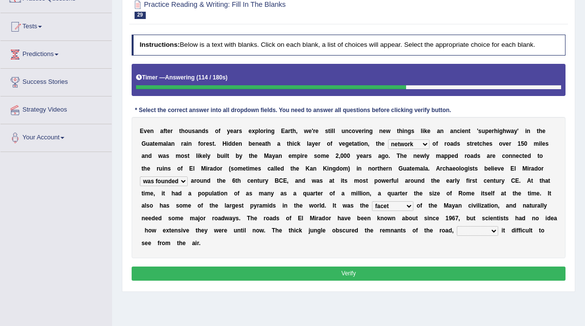
click at [409, 207] on select "volume heart column facet" at bounding box center [392, 206] width 41 height 10
click at [492, 231] on select "makes making make made" at bounding box center [476, 231] width 41 height 10
select select "making"
click at [456, 226] on select "makes making make made" at bounding box center [476, 231] width 41 height 10
click at [426, 144] on select "network surface interface width" at bounding box center [408, 144] width 41 height 10
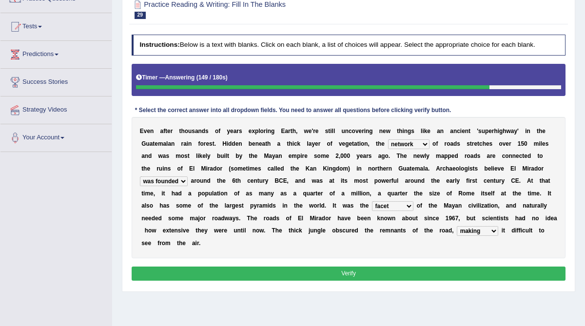
click at [388, 139] on select "network surface interface width" at bounding box center [408, 144] width 41 height 10
click at [409, 206] on select "volume heart column facet" at bounding box center [392, 206] width 41 height 10
click at [393, 271] on button "Verify" at bounding box center [349, 273] width 434 height 14
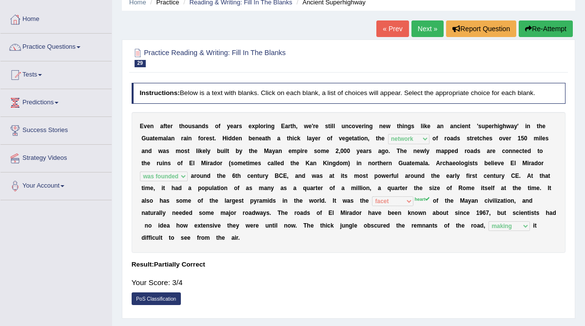
scroll to position [38, 0]
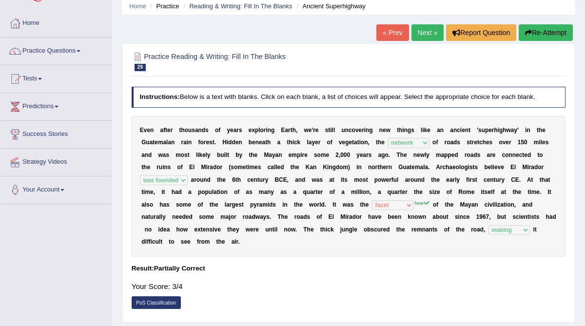
click at [425, 34] on link "Next »" at bounding box center [427, 32] width 32 height 17
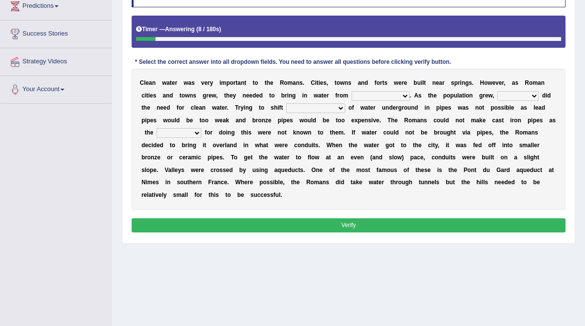
scroll to position [140, 0]
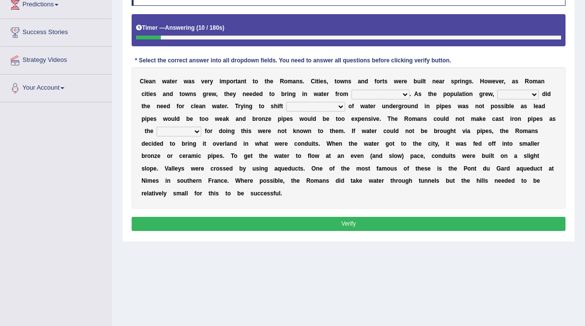
click at [385, 94] on select "further afield these origins different parts specific sources" at bounding box center [380, 95] width 58 height 10
select select "different parts"
click at [351, 90] on select "further afield these origins different parts specific sources" at bounding box center [380, 95] width 58 height 10
click at [520, 97] on select "as well so how thus" at bounding box center [517, 95] width 41 height 10
select select "so"
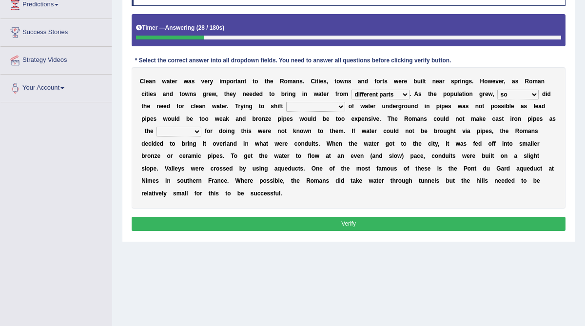
click at [497, 90] on select "as well so how thus" at bounding box center [517, 95] width 41 height 10
click at [338, 106] on select "few loads improper intakes relative levels large volumes" at bounding box center [315, 107] width 59 height 10
select select "large volumes"
click at [286, 102] on select "few loads improper intakes relative levels large volumes" at bounding box center [315, 107] width 59 height 10
click at [196, 130] on select "spans scales proportions techniques" at bounding box center [178, 132] width 45 height 10
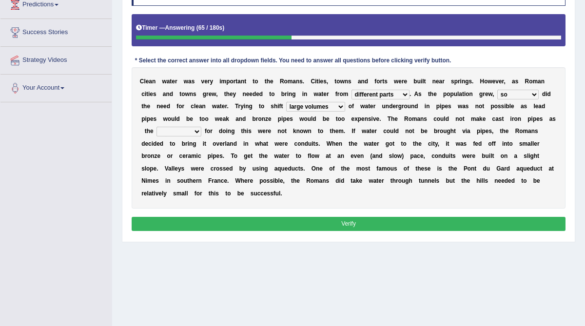
select select "techniques"
click at [156, 127] on select "spans scales proportions techniques" at bounding box center [178, 132] width 45 height 10
click at [281, 221] on button "Verify" at bounding box center [349, 224] width 434 height 14
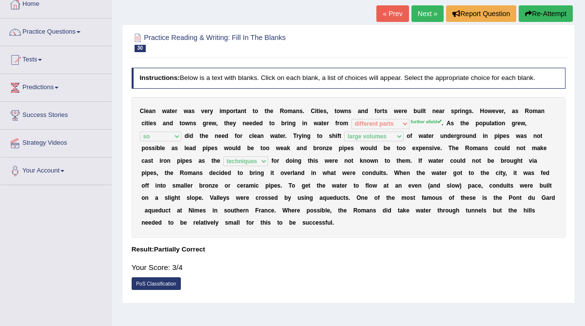
scroll to position [56, 0]
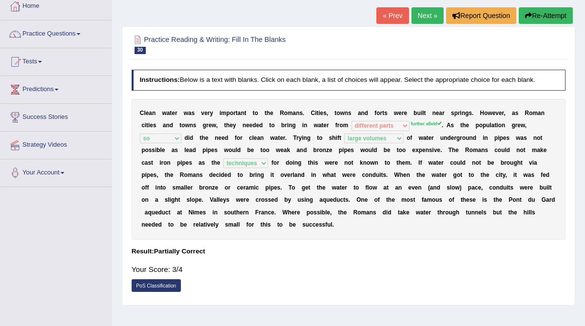
click at [423, 20] on link "Next »" at bounding box center [427, 15] width 32 height 17
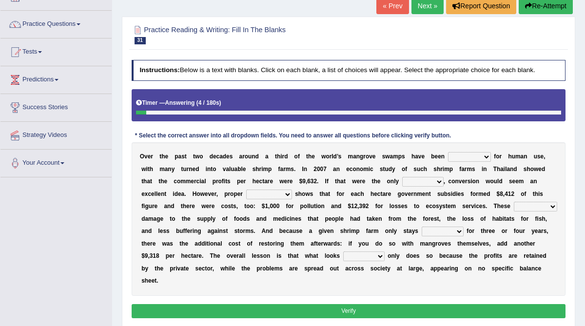
scroll to position [66, 0]
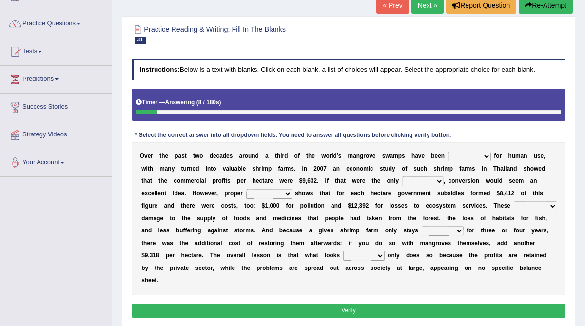
click at [486, 155] on select "rearranged exchanged conserved converted" at bounding box center [469, 156] width 43 height 10
select select "converted"
click at [448, 151] on select "rearranged exchanged conserved converted" at bounding box center [469, 156] width 43 height 10
click at [438, 181] on select "index eliment choice factor" at bounding box center [422, 181] width 41 height 10
select select "factor"
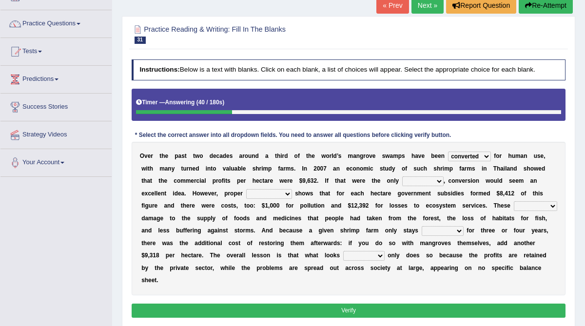
click at [403, 176] on select "index eliment choice factor" at bounding box center [422, 181] width 41 height 10
click at [434, 181] on select "index eliment choice factor" at bounding box center [422, 181] width 41 height 10
click at [287, 191] on select "accounting percentage aggregation division" at bounding box center [269, 194] width 46 height 10
select select "accounting"
click at [246, 189] on select "accounting percentage aggregation division" at bounding box center [269, 194] width 46 height 10
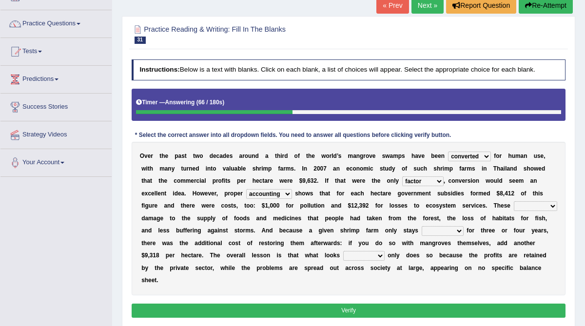
click at [433, 180] on select "index eliment choice factor" at bounding box center [422, 181] width 41 height 10
select select "index"
click at [403, 176] on select "index eliment choice factor" at bounding box center [422, 181] width 41 height 10
click at [538, 208] on select "comprised uneven neglected augmented" at bounding box center [534, 206] width 43 height 10
click at [513, 201] on select "comprised uneven neglected augmented" at bounding box center [534, 206] width 43 height 10
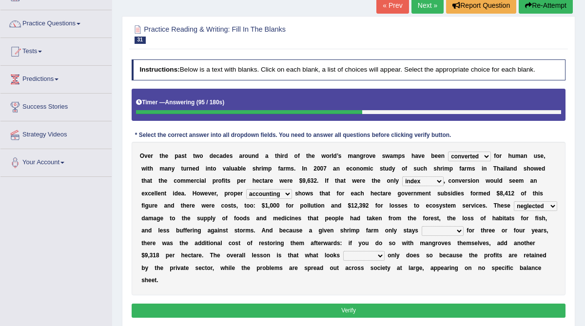
click at [550, 208] on select "comprised uneven neglected augmented" at bounding box center [534, 206] width 43 height 10
click at [551, 208] on select "comprised uneven neglected augmented" at bounding box center [534, 206] width 43 height 10
select select "comprised"
click at [513, 201] on select "comprised uneven neglected augmented" at bounding box center [534, 206] width 43 height 10
click at [551, 205] on select "comprised uneven neglected augmented" at bounding box center [534, 206] width 43 height 10
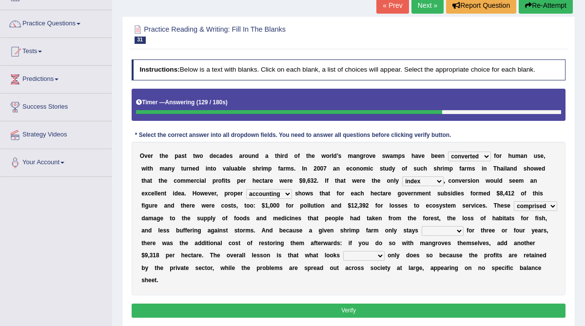
click at [438, 229] on select "interactive distinctive productive collective" at bounding box center [442, 231] width 42 height 10
select select "productive"
click at [421, 226] on select "interactive distinctive productive collective" at bounding box center [442, 231] width 42 height 10
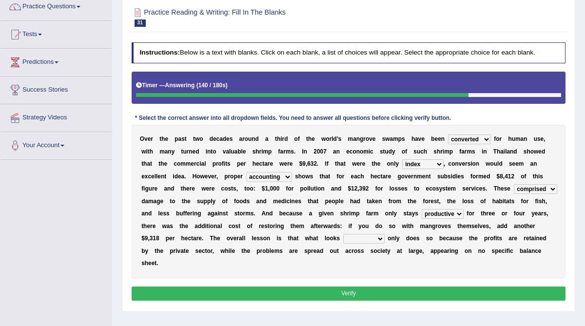
scroll to position [87, 0]
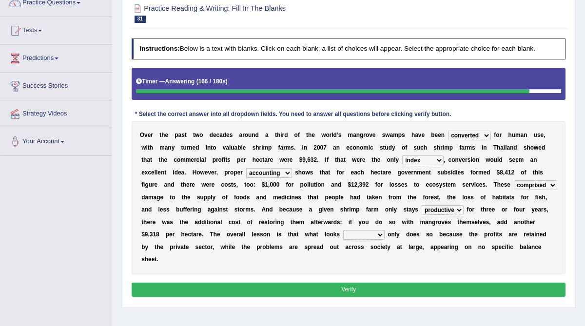
click at [378, 234] on select "beneficial immediate modest moderate" at bounding box center [363, 235] width 41 height 10
select select "beneficial"
click at [343, 230] on select "beneficial immediate modest moderate" at bounding box center [363, 235] width 41 height 10
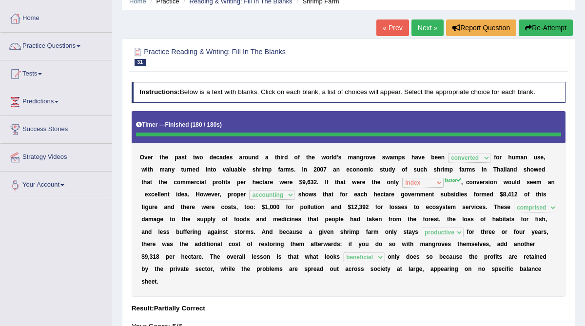
scroll to position [42, 0]
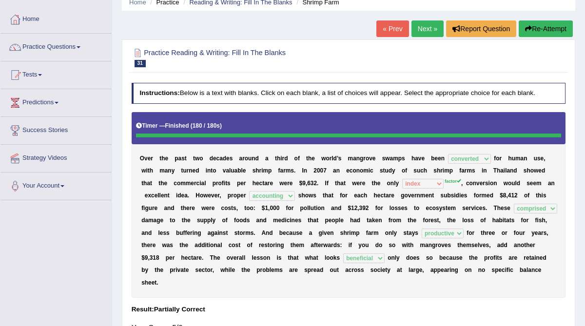
click at [423, 31] on link "Next »" at bounding box center [427, 28] width 32 height 17
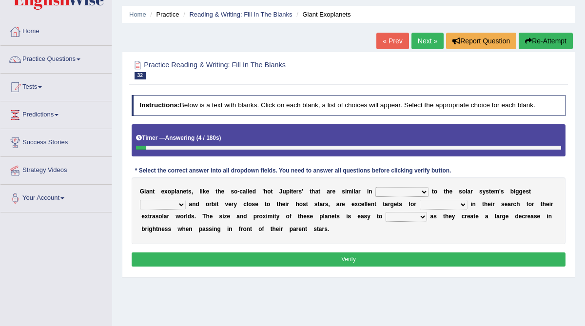
scroll to position [34, 0]
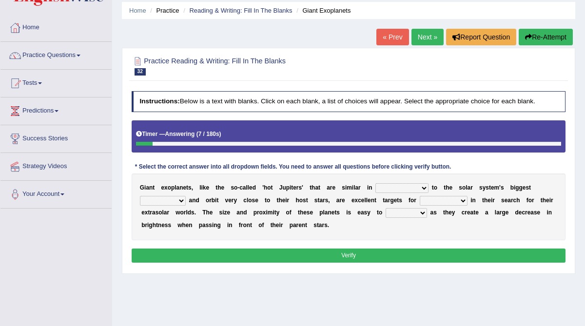
click at [424, 188] on select "borders expressions shapes characteristics" at bounding box center [401, 188] width 53 height 10
select select "characteristics"
click at [375, 183] on select "borders expressions shapes characteristics" at bounding box center [401, 188] width 53 height 10
click at [179, 199] on select "frame subordinate planet comet" at bounding box center [163, 201] width 46 height 10
select select "planet"
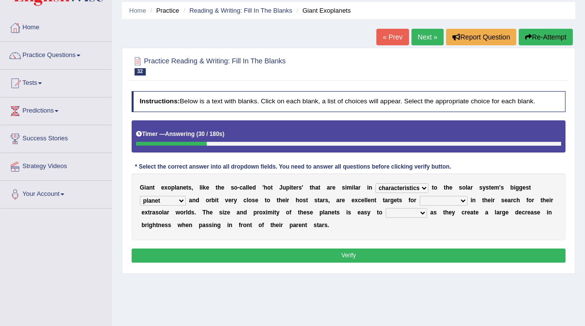
click at [140, 196] on select "frame subordinate planet comet" at bounding box center [163, 201] width 46 height 10
click at [467, 199] on b at bounding box center [468, 200] width 3 height 7
click at [458, 200] on select "members astronomers parties makers" at bounding box center [443, 201] width 48 height 10
select select "astronomers"
click at [419, 196] on select "members astronomers parties makers" at bounding box center [443, 201] width 48 height 10
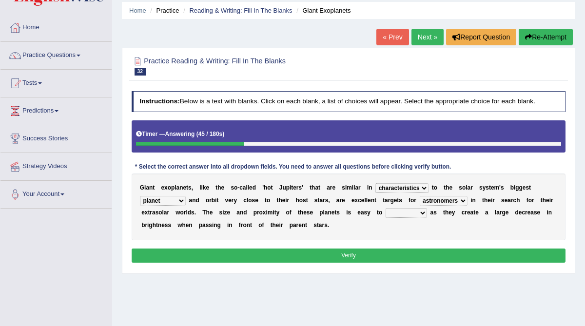
click at [422, 213] on select "detect denounce deflect direct" at bounding box center [405, 213] width 41 height 10
select select "detect"
click at [385, 208] on select "detect denounce deflect direct" at bounding box center [405, 213] width 41 height 10
click at [400, 253] on button "Verify" at bounding box center [349, 255] width 434 height 14
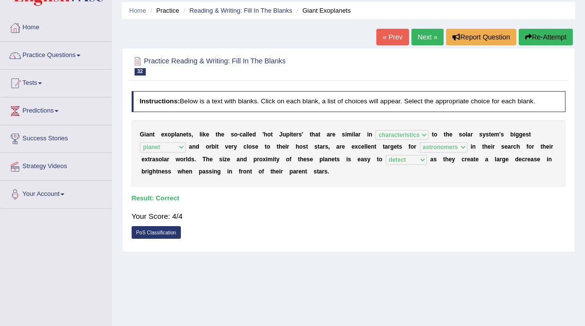
click at [418, 40] on link "Next »" at bounding box center [427, 37] width 32 height 17
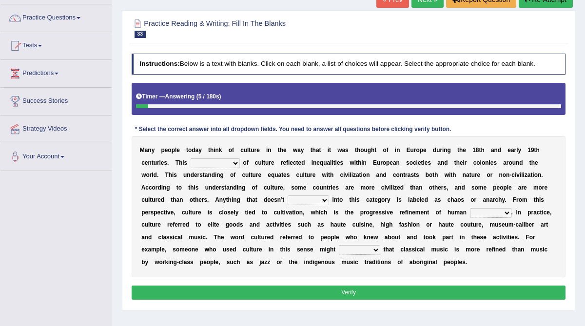
scroll to position [78, 0]
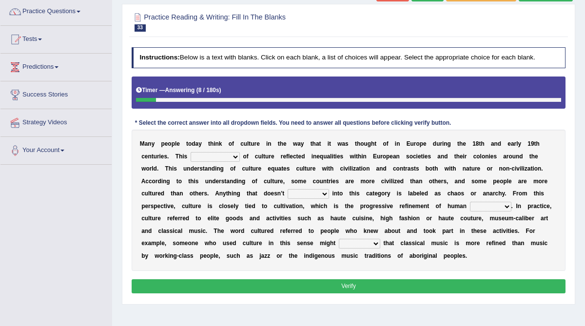
click at [233, 156] on select "classification concept renovation identity" at bounding box center [214, 157] width 49 height 10
select select "concept"
click at [190, 152] on select "classification concept renovation identity" at bounding box center [214, 157] width 49 height 10
click at [323, 192] on select "cut dismiss fit solve" at bounding box center [307, 194] width 41 height 10
select select "fit"
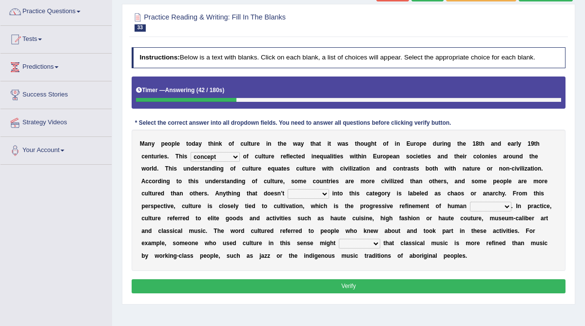
click at [287, 189] on select "cut dismiss fit solve" at bounding box center [307, 194] width 41 height 10
click at [490, 205] on select "blessing curse habit behaviour" at bounding box center [490, 207] width 41 height 10
select select "behaviour"
click at [470, 202] on select "blessing curse habit behaviour" at bounding box center [490, 207] width 41 height 10
click at [375, 242] on select "argue pretend doubt reveal" at bounding box center [359, 244] width 41 height 10
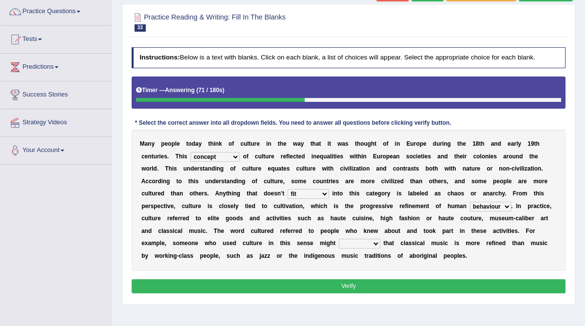
select select "argue"
click at [339, 239] on select "argue pretend doubt reveal" at bounding box center [359, 244] width 41 height 10
click at [373, 285] on button "Verify" at bounding box center [349, 286] width 434 height 14
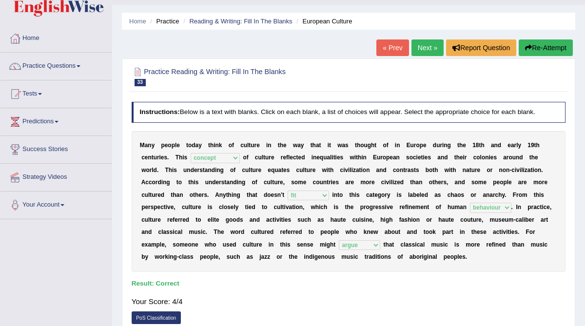
scroll to position [21, 0]
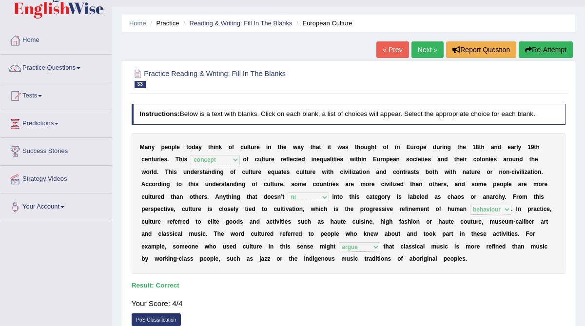
click at [425, 50] on link "Next »" at bounding box center [427, 49] width 32 height 17
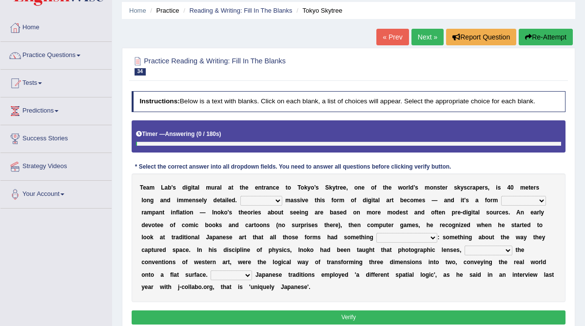
scroll to position [46, 0]
